Goal: Task Accomplishment & Management: Manage account settings

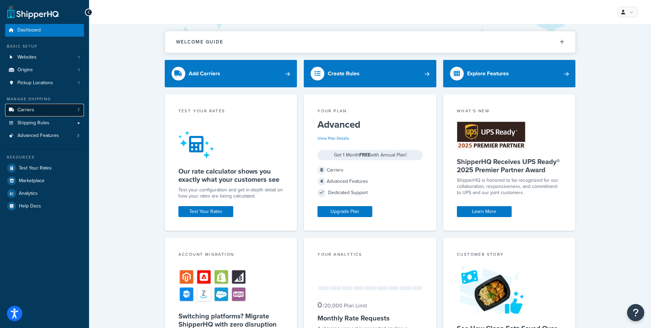
click at [17, 106] on link "Carriers 7" at bounding box center [44, 110] width 79 height 13
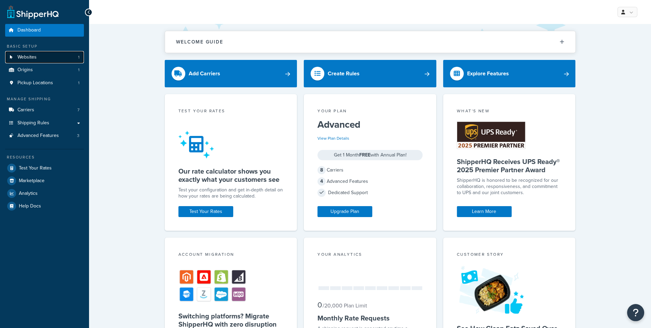
click at [69, 53] on link "Websites 1" at bounding box center [44, 57] width 79 height 13
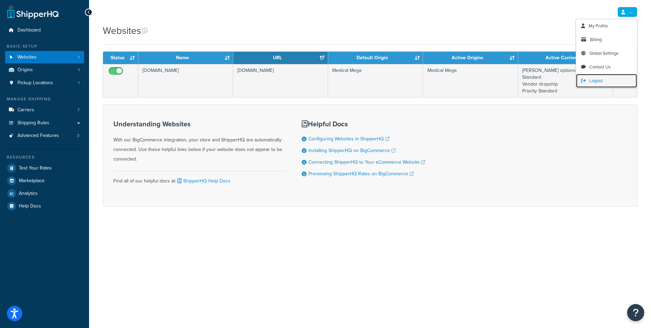
click at [607, 82] on link "Logout" at bounding box center [606, 81] width 61 height 14
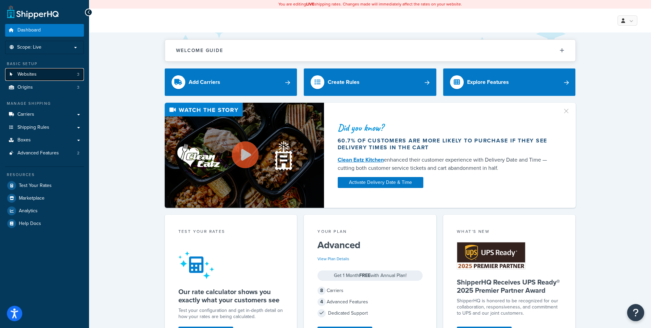
click at [69, 79] on link "Websites 3" at bounding box center [44, 74] width 79 height 13
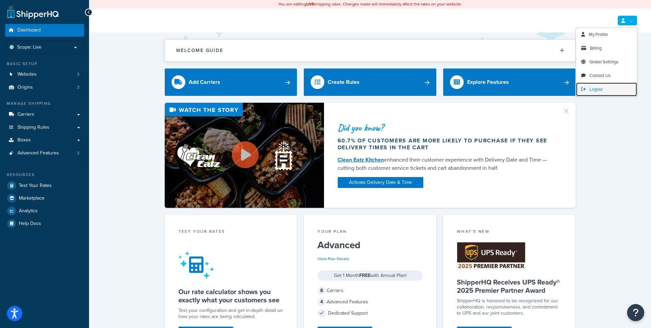
click at [593, 88] on span "Logout" at bounding box center [595, 89] width 13 height 7
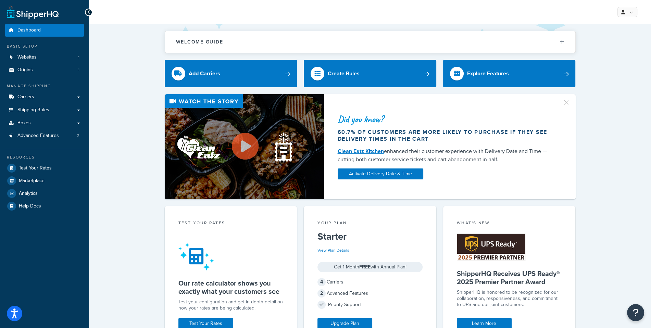
click at [333, 6] on div "My Profile Billing Global Settings Contact Us Logout" at bounding box center [370, 12] width 562 height 24
click at [57, 88] on div "Manage Shipping" at bounding box center [44, 86] width 79 height 6
click at [56, 91] on link "Carriers" at bounding box center [44, 97] width 79 height 13
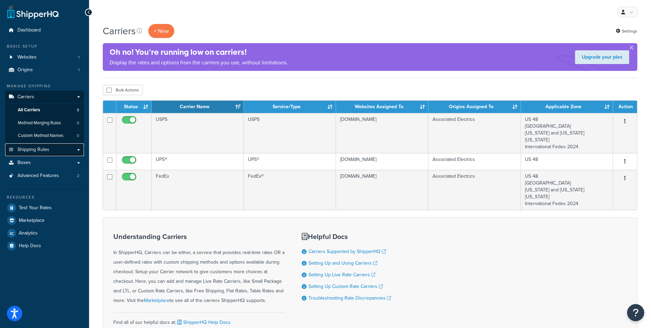
click at [33, 149] on span "Shipping Rules" at bounding box center [33, 150] width 32 height 6
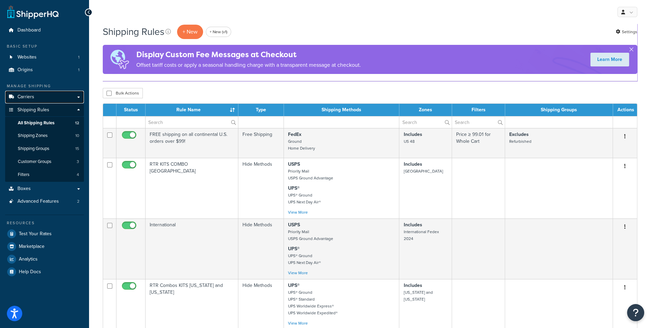
click at [49, 99] on link "Carriers" at bounding box center [44, 97] width 79 height 13
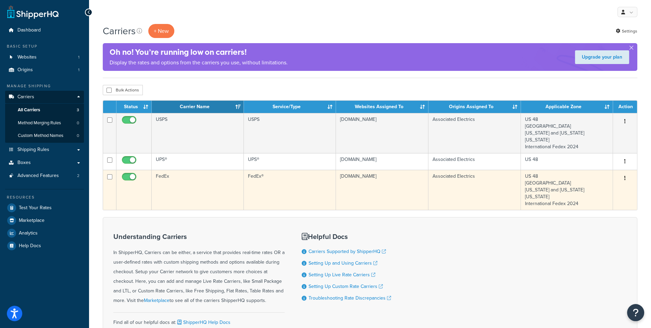
click at [239, 188] on td "FedEx" at bounding box center [198, 190] width 92 height 40
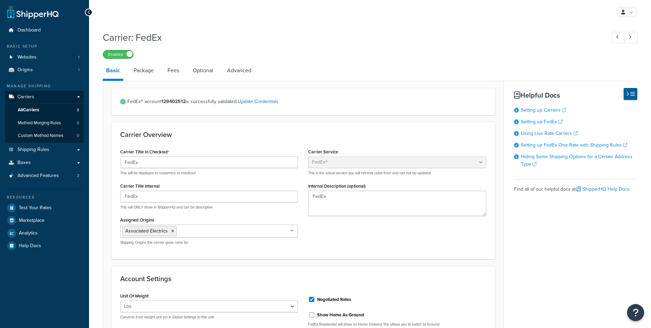
select select "fedEx"
select select "REGULAR_PICKUP"
select select "YOUR_PACKAGING"
click at [217, 72] on li "Optional" at bounding box center [206, 70] width 34 height 16
click at [210, 73] on link "Optional" at bounding box center [202, 70] width 27 height 16
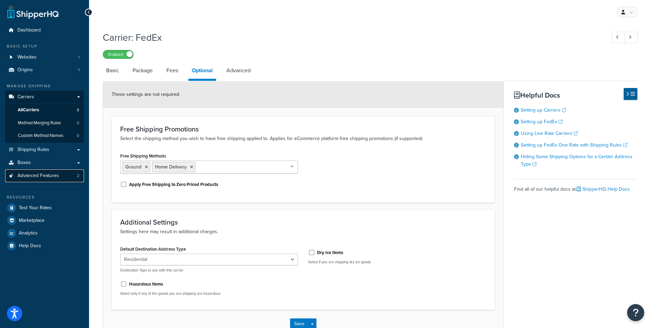
click at [71, 181] on link "Advanced Features 2" at bounding box center [44, 175] width 79 height 13
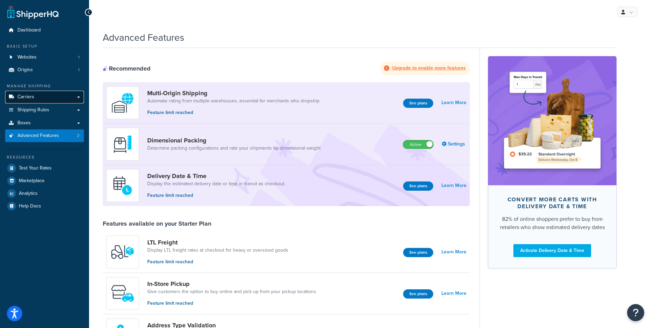
click at [51, 95] on link "Carriers" at bounding box center [44, 97] width 79 height 13
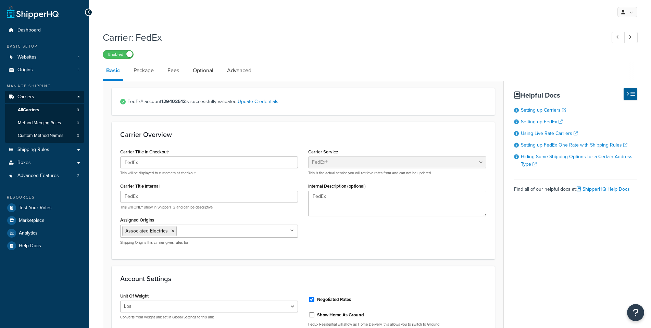
select select "fedEx"
select select "REGULAR_PICKUP"
select select "YOUR_PACKAGING"
click at [61, 203] on link "Test Your Rates" at bounding box center [44, 208] width 79 height 12
